Goal: Transaction & Acquisition: Purchase product/service

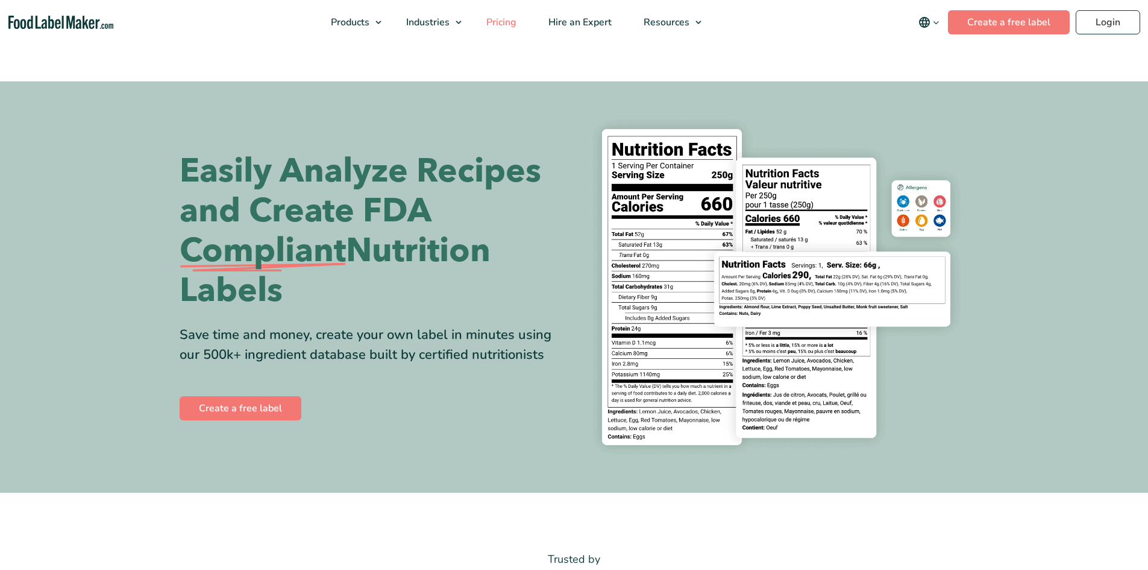
click at [508, 26] on span "Pricing" at bounding box center [500, 22] width 35 height 13
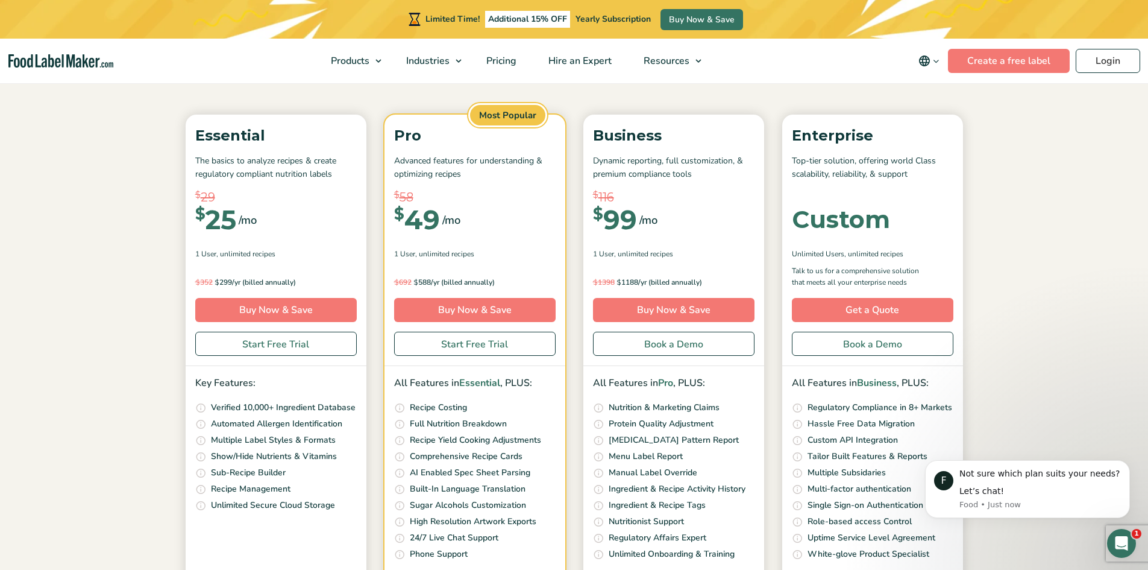
scroll to position [121, 0]
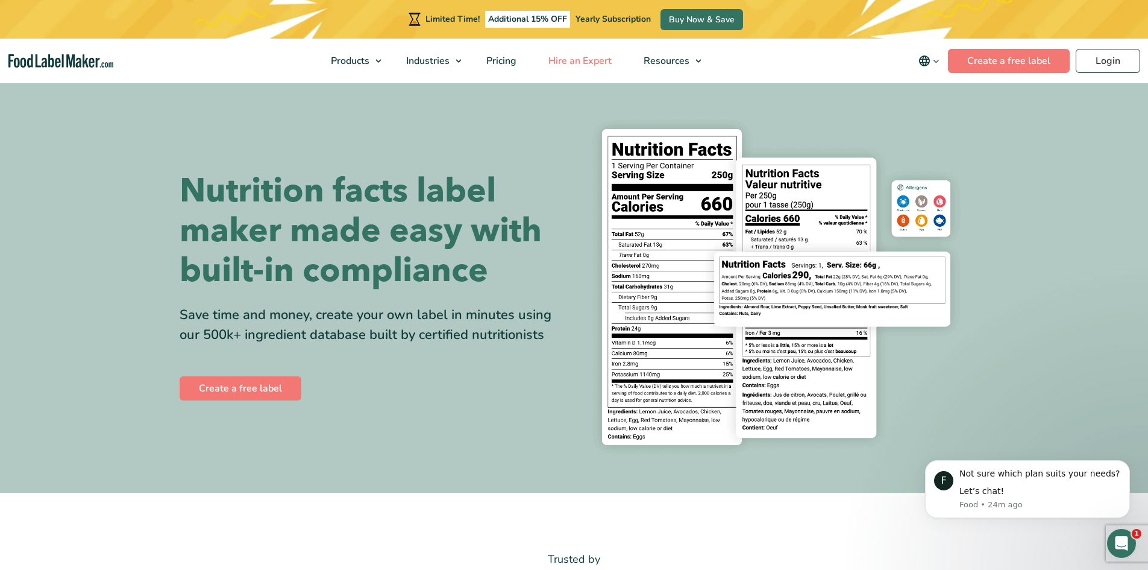
click at [591, 62] on span "Hire an Expert" at bounding box center [579, 60] width 68 height 13
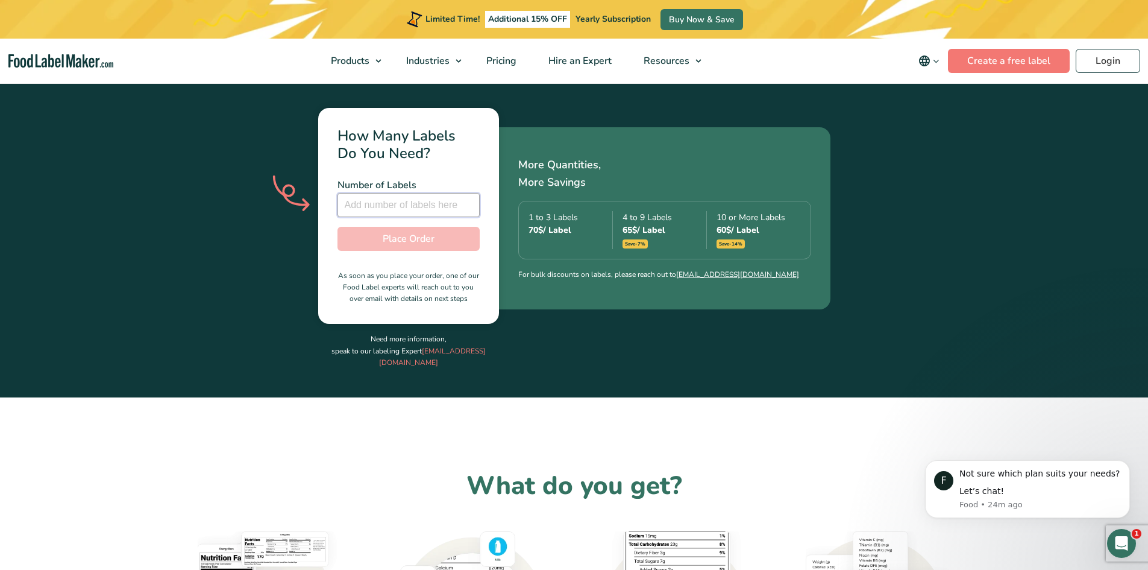
click at [439, 193] on input "number" at bounding box center [409, 205] width 142 height 24
type input "9"
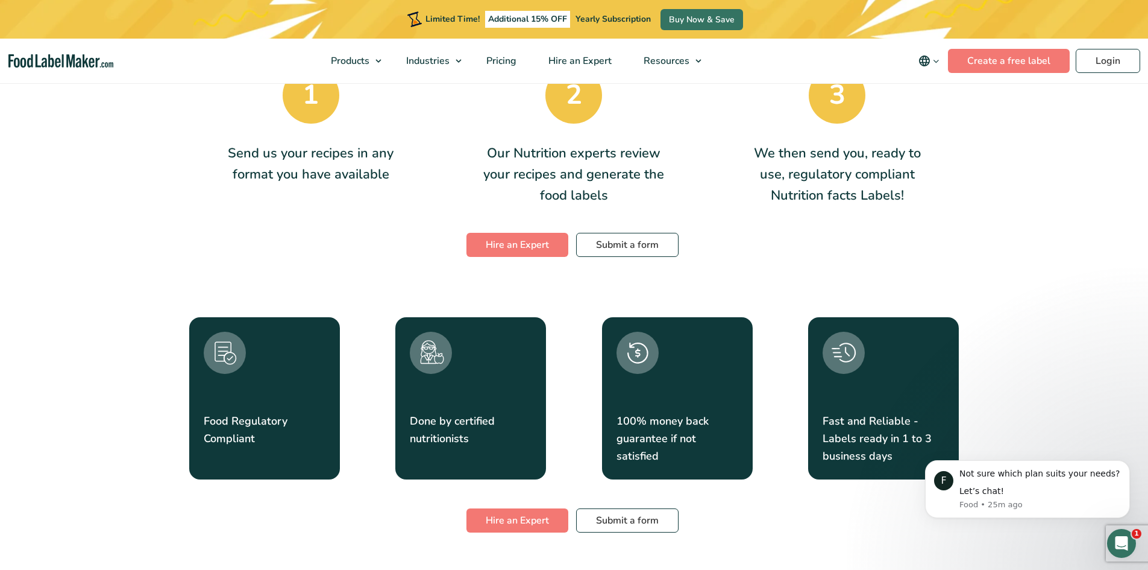
scroll to position [2062, 0]
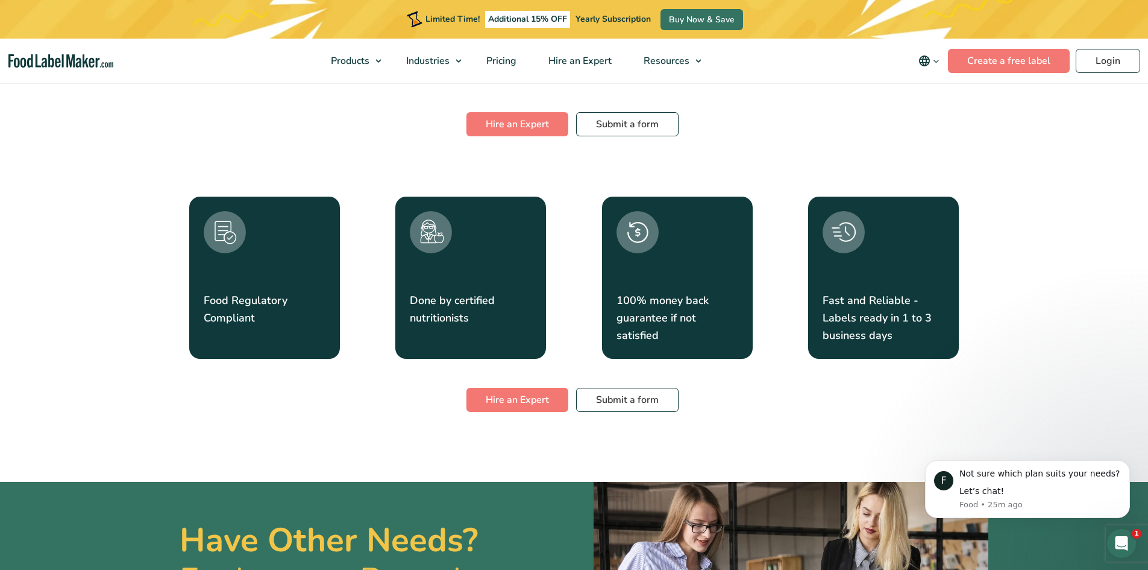
type input "6"
